Goal: Check status: Check status

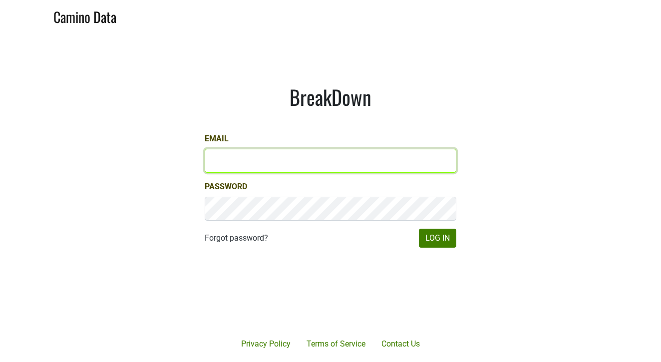
paste input "[EMAIL_ADDRESS][DOMAIN_NAME]"
type input "[EMAIL_ADDRESS][DOMAIN_NAME]"
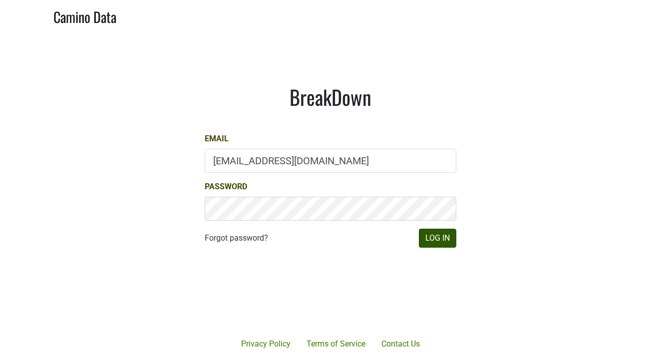
click at [432, 243] on button "Log In" at bounding box center [437, 238] width 37 height 19
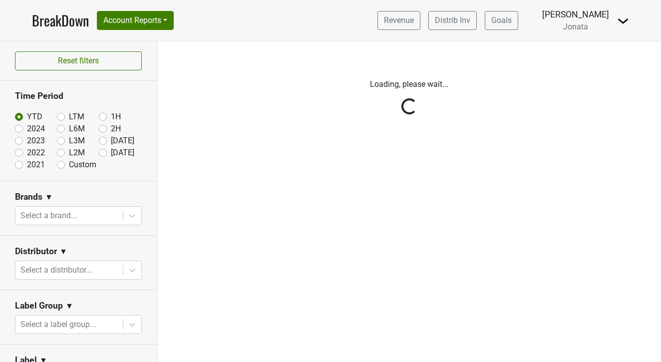
click at [61, 266] on div "Reset filters Time Period YTD LTM 1H 2024 L6M 2H 2023 L3M [DATE] '25 2022 L2M A…" at bounding box center [78, 201] width 157 height 320
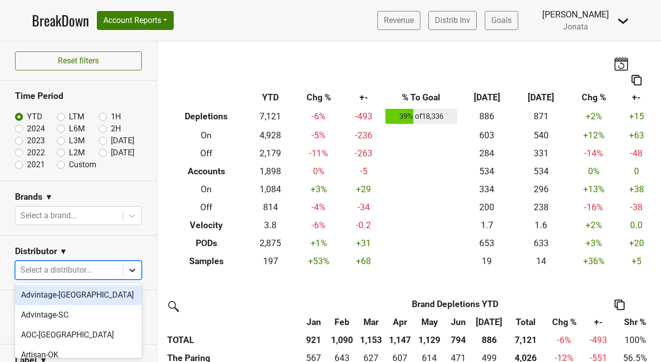
click at [134, 271] on icon at bounding box center [132, 270] width 10 height 10
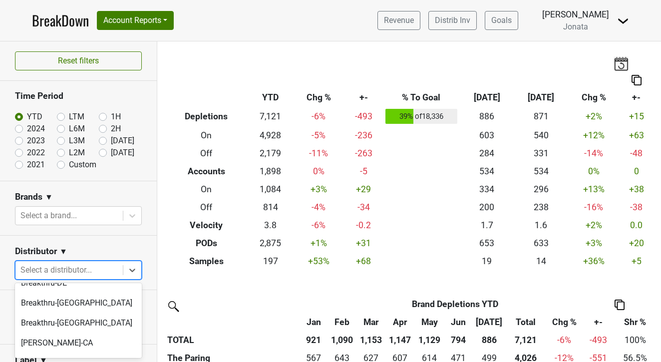
scroll to position [151, 0]
click at [47, 307] on div "Breakthru-FL" at bounding box center [78, 304] width 127 height 20
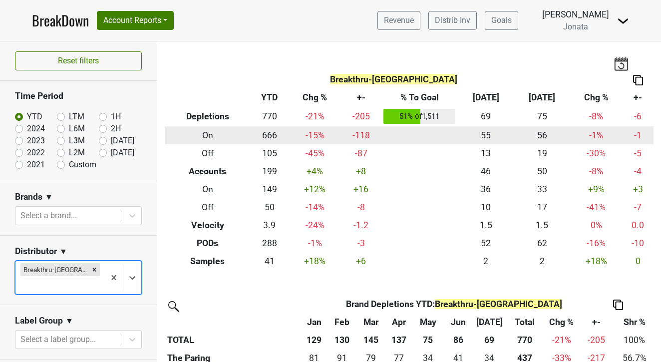
scroll to position [0, 0]
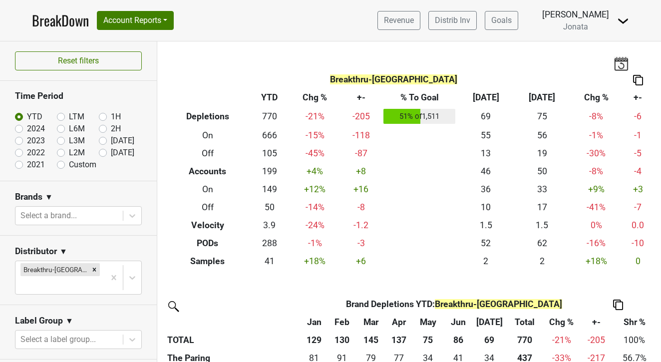
click at [27, 130] on label "2024" at bounding box center [36, 129] width 18 height 12
click at [19, 130] on input "2024" at bounding box center [35, 128] width 40 height 10
radio input "true"
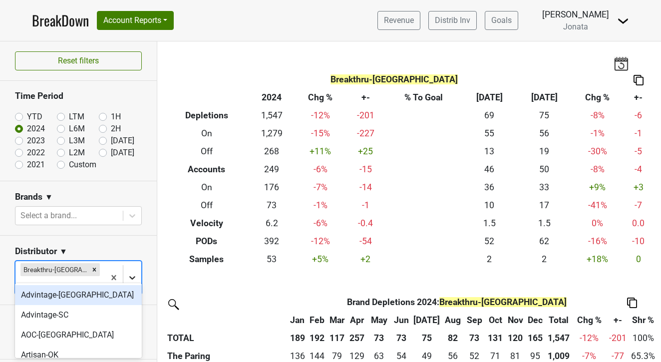
click at [131, 272] on icon at bounding box center [132, 277] width 10 height 10
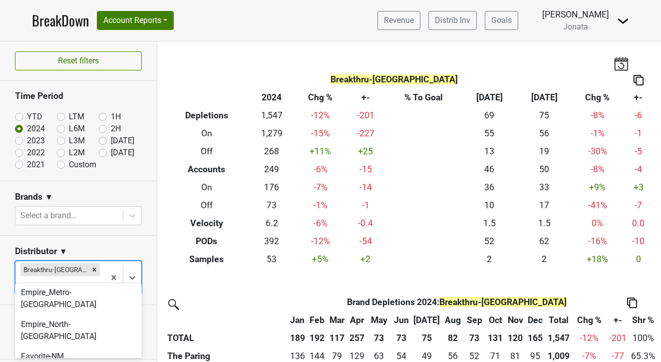
scroll to position [204, 0]
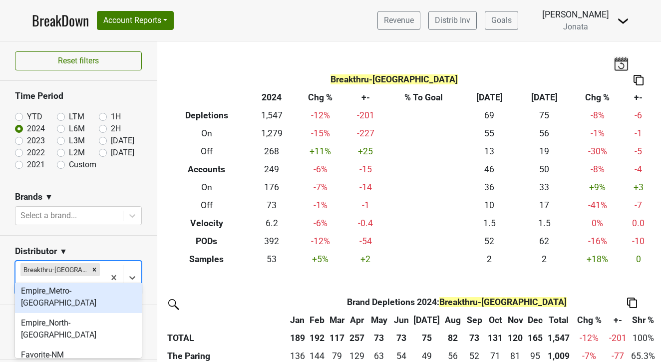
click at [67, 293] on div "Empire_Metro-NY" at bounding box center [78, 297] width 127 height 32
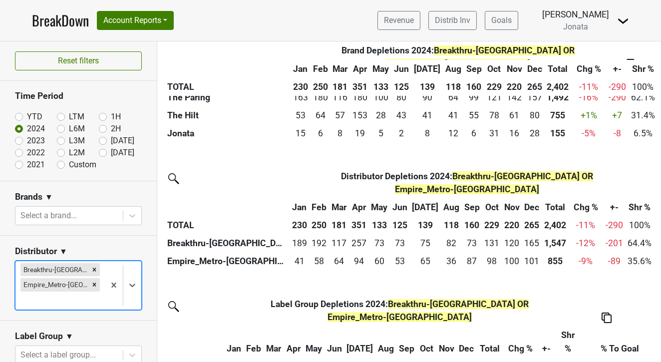
scroll to position [272, 0]
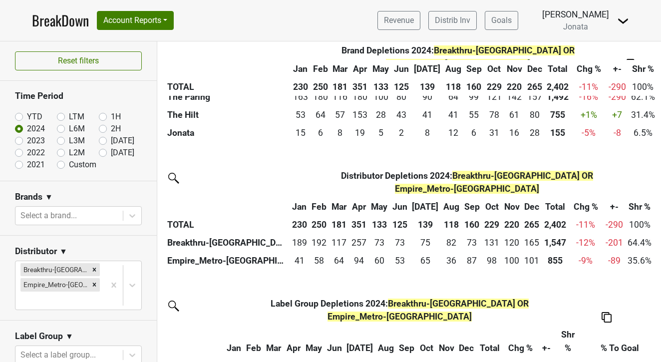
click at [14, 116] on section "Time Period YTD LTM 1H 2024 L6M 2H 2023 L3M Jul '25 2022 L2M Aug '25 2021 Custom" at bounding box center [78, 131] width 157 height 100
click at [27, 118] on label "YTD" at bounding box center [34, 117] width 15 height 12
click at [18, 118] on input "YTD" at bounding box center [35, 116] width 40 height 10
radio input "true"
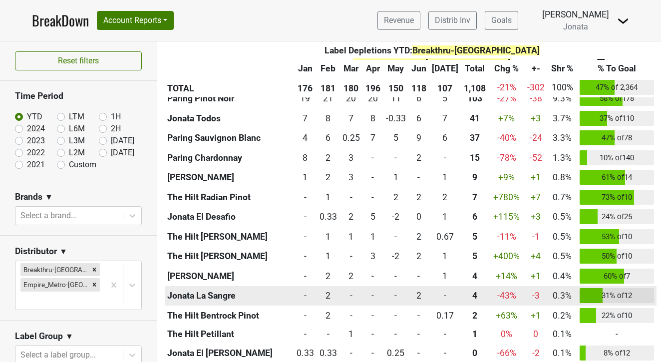
scroll to position [0, 0]
